Goal: Find specific page/section: Find specific page/section

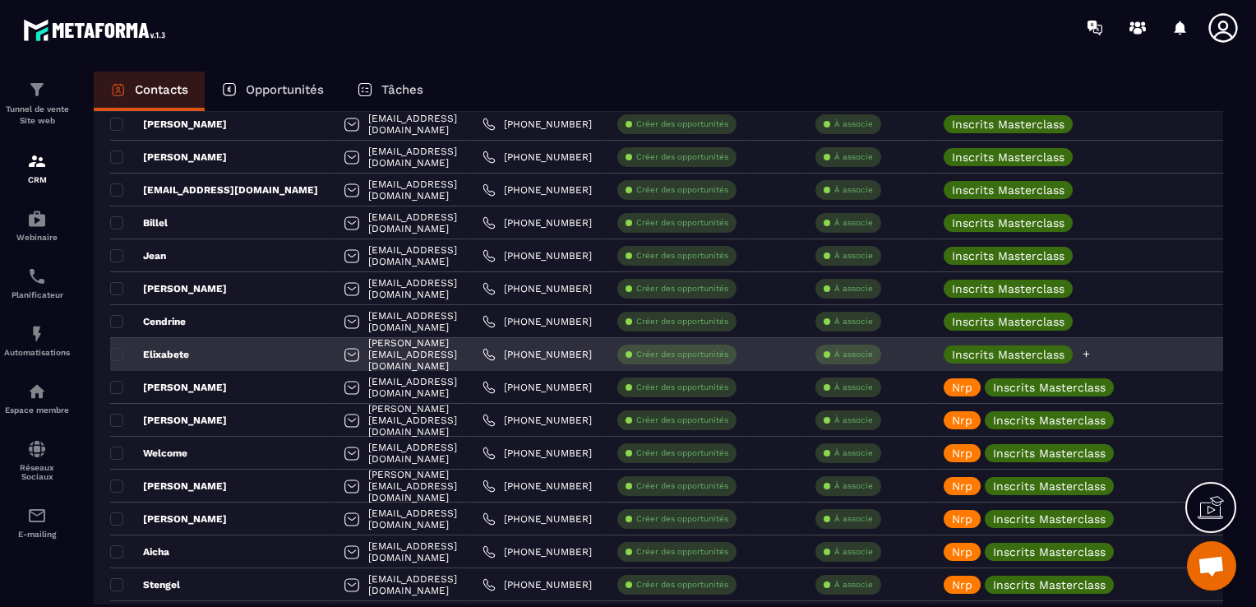
scroll to position [1480, 0]
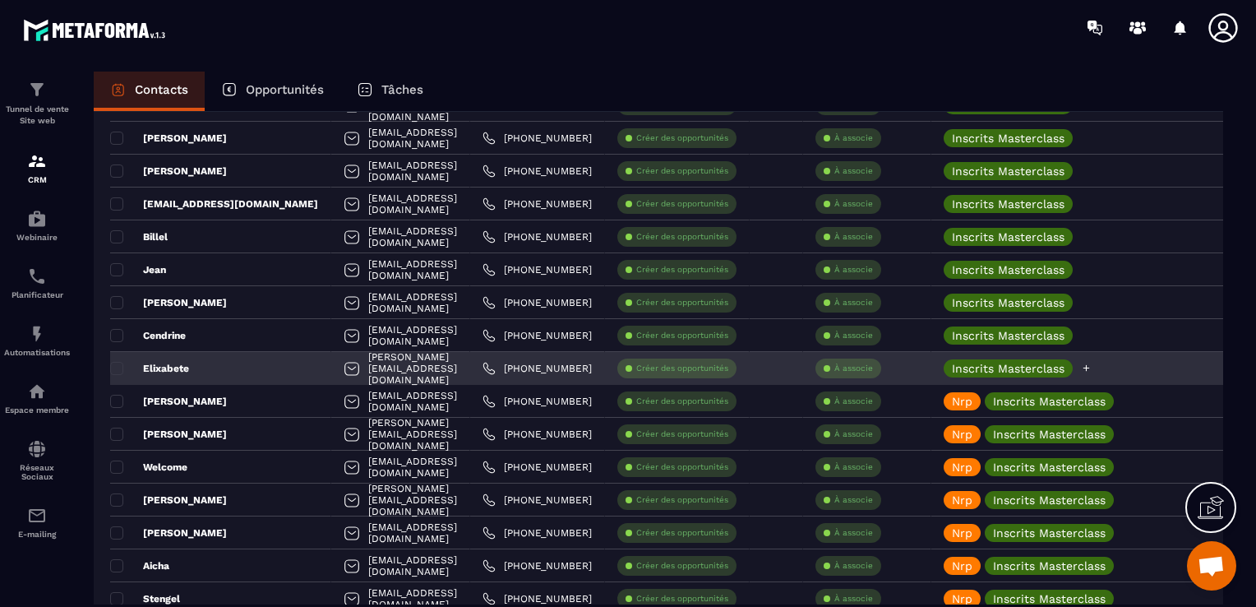
drag, startPoint x: 1093, startPoint y: 373, endPoint x: 1102, endPoint y: 372, distance: 8.4
click at [1092, 373] on div "Inscrits Masterclass" at bounding box center [1018, 368] width 148 height 18
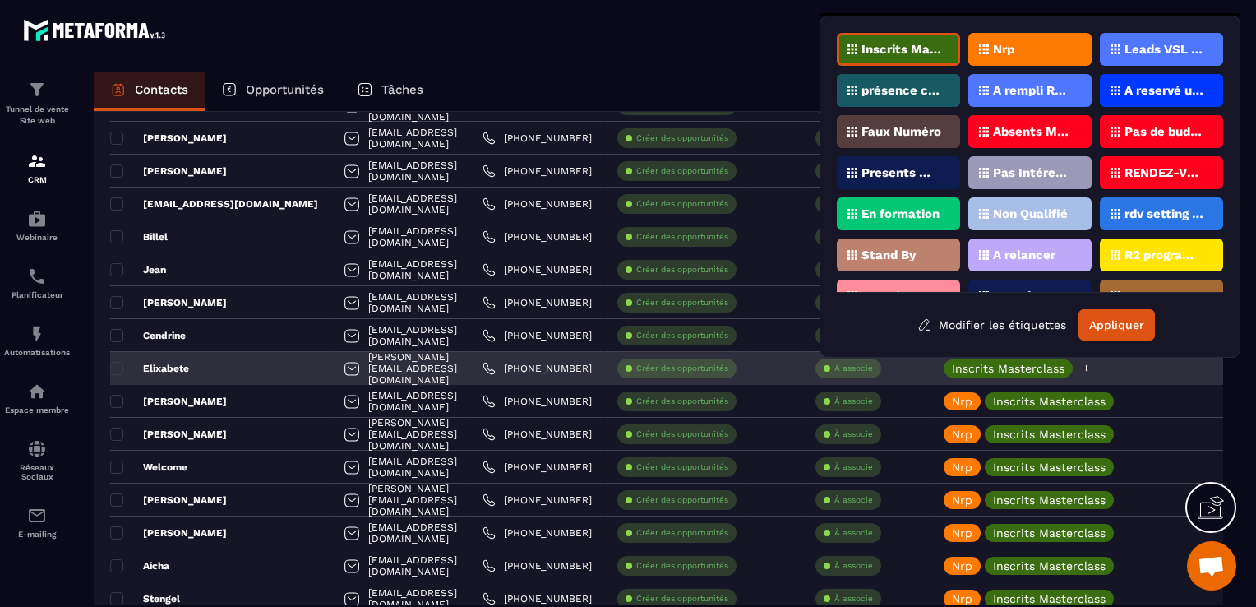
click at [1092, 368] on icon at bounding box center [1086, 368] width 11 height 11
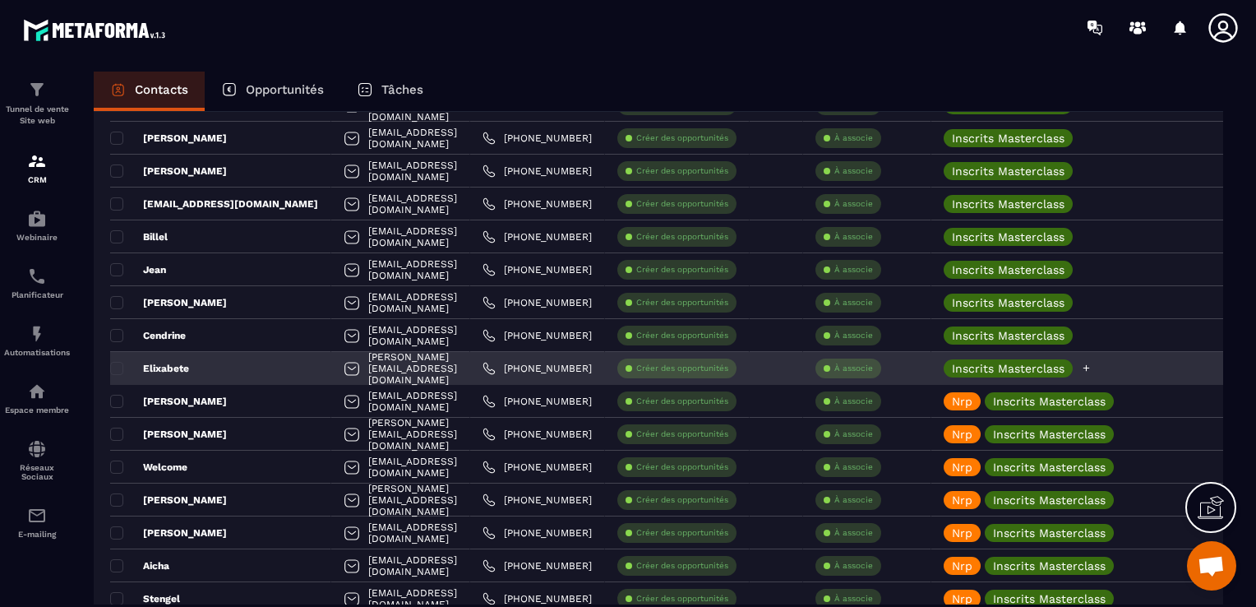
click at [1092, 368] on icon at bounding box center [1086, 368] width 11 height 11
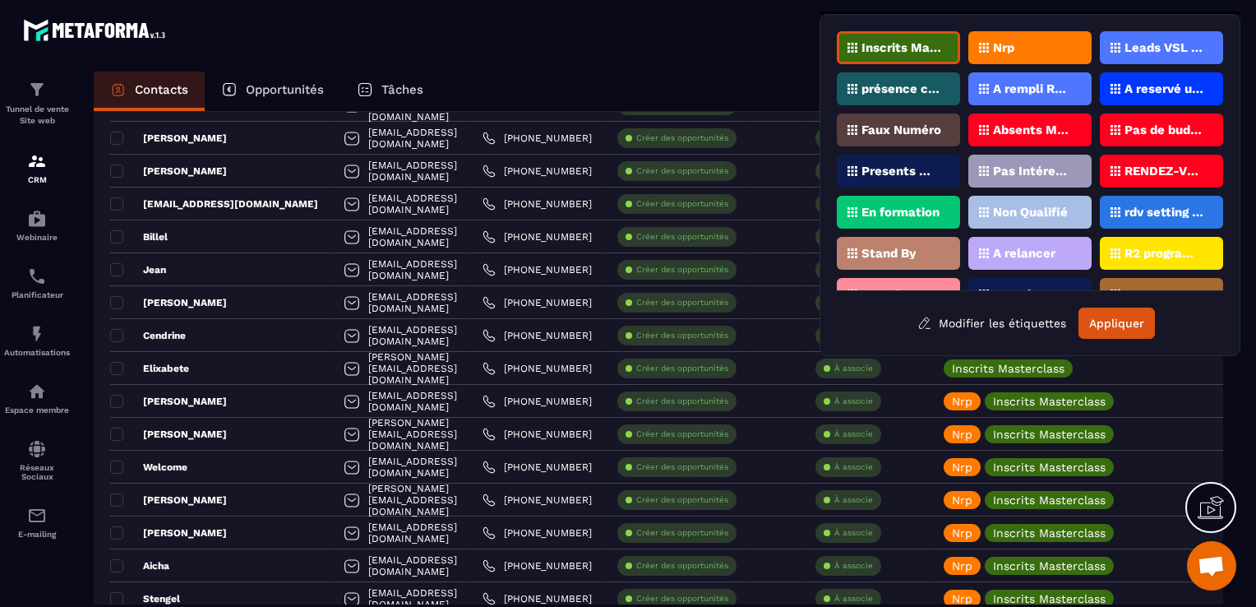
click at [979, 38] on div "Nrp" at bounding box center [1029, 47] width 123 height 33
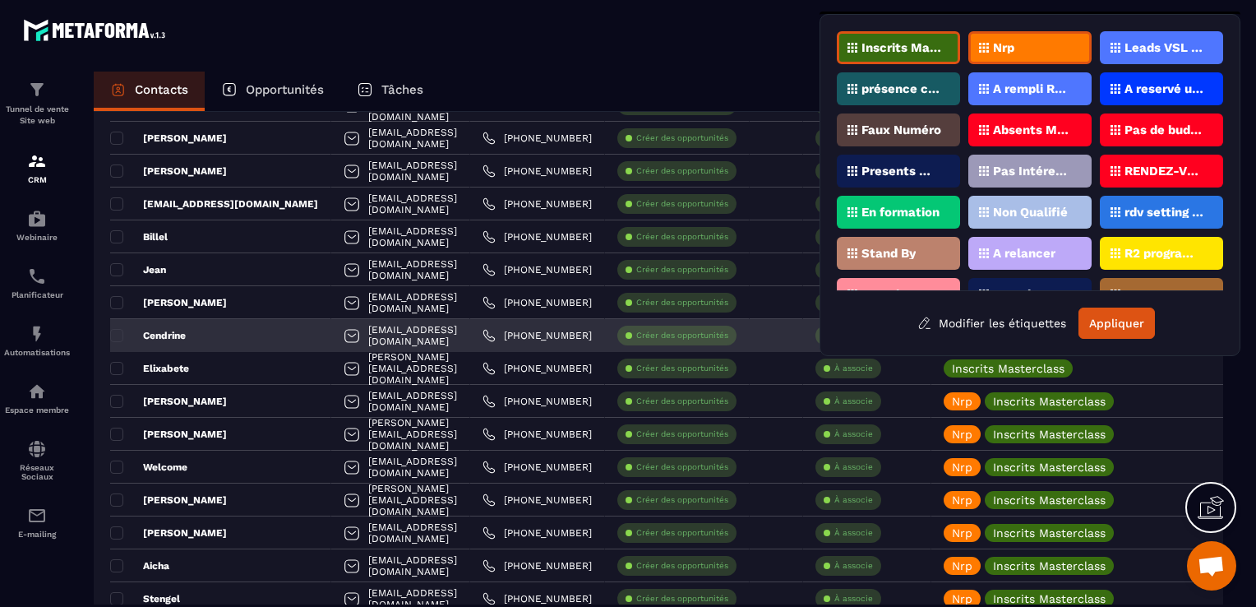
drag, startPoint x: 1088, startPoint y: 322, endPoint x: 926, endPoint y: 338, distance: 163.5
click at [1088, 322] on button "Appliquer" at bounding box center [1117, 322] width 76 height 31
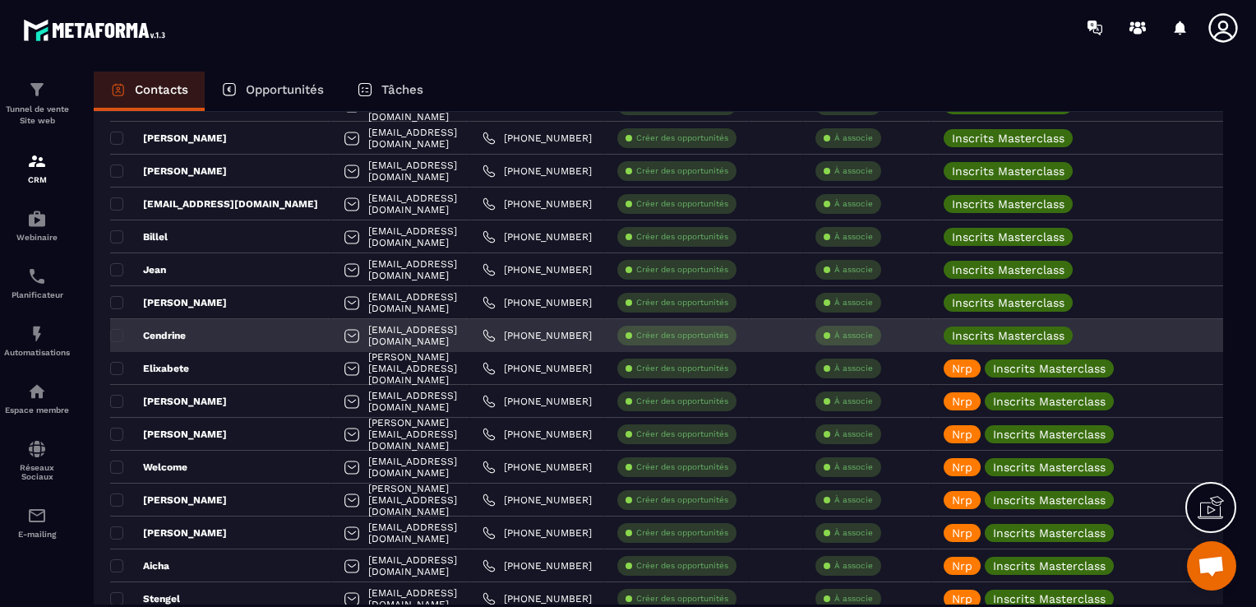
click at [165, 330] on p "Cendrine" at bounding box center [148, 335] width 76 height 13
